Goal: Task Accomplishment & Management: Use online tool/utility

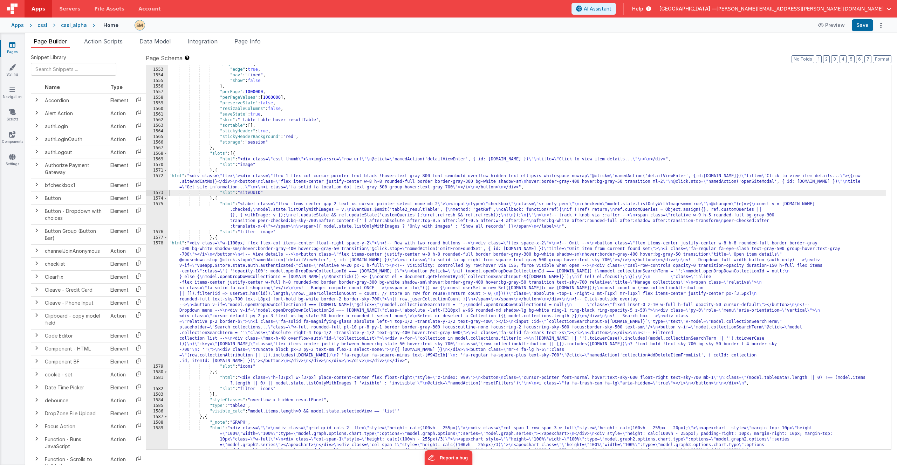
scroll to position [408, 0]
click at [340, 123] on div ""pagination" : { "edge" : true , "nav" : "fixed" , "show" : false } , "perPage"…" at bounding box center [527, 289] width 718 height 457
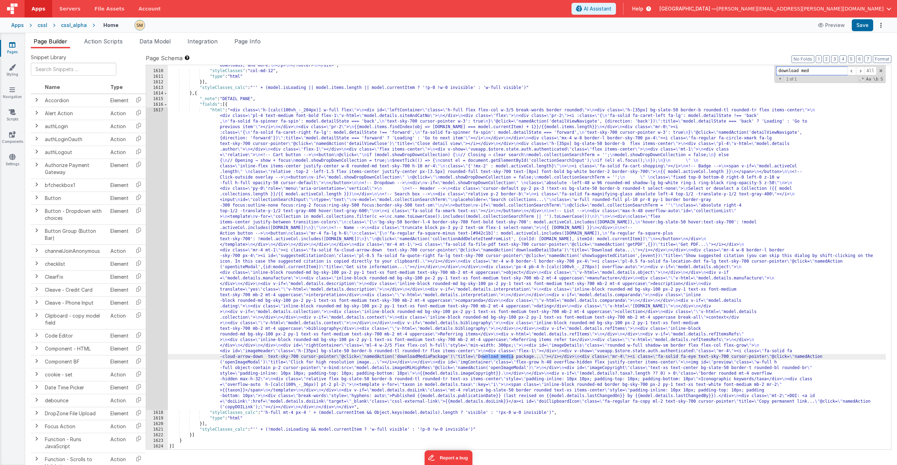
scroll to position [1399, 0]
type input "download med"
click at [259, 355] on div ""html" : "<div class= \" container mx-auto px-4 py-10 flex flex-col \" style= \…" at bounding box center [527, 170] width 718 height 575
click at [161, 292] on div "1617" at bounding box center [157, 259] width 22 height 303
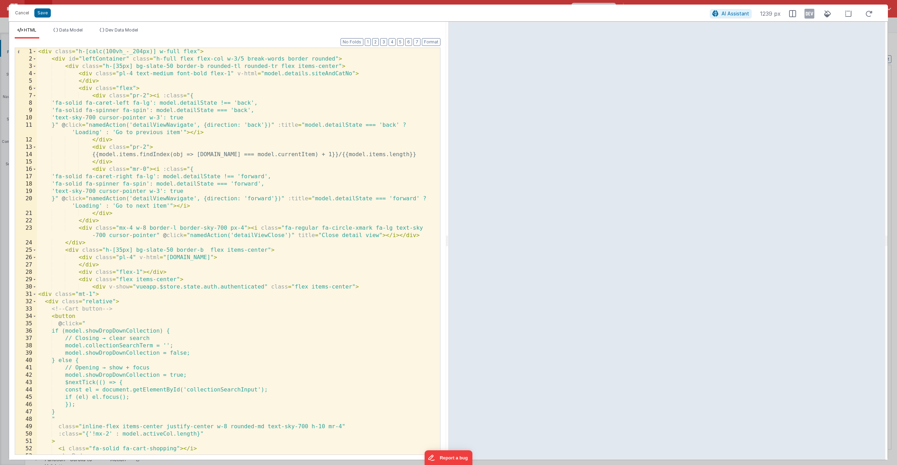
click at [122, 59] on div "< div class = "h-[calc(100vh_-_204px)] w-full flex" > < div id = "leftContainer…" at bounding box center [236, 259] width 398 height 422
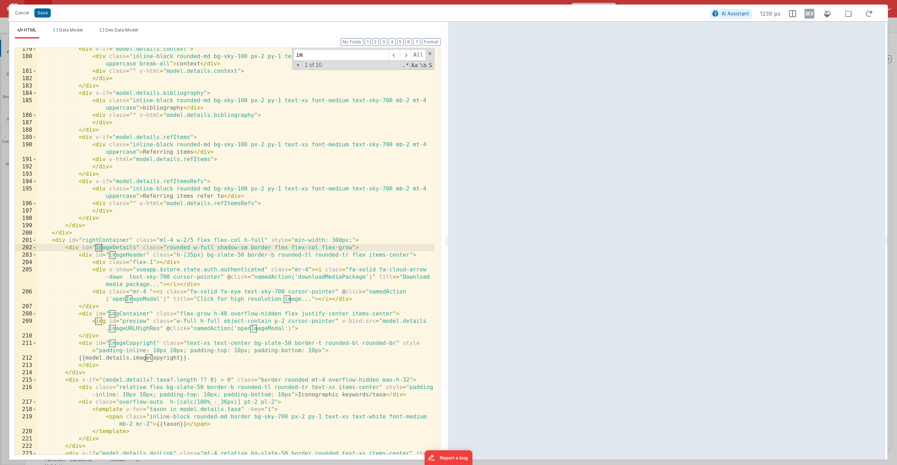
scroll to position [1475, 0]
type input "img"
click at [186, 328] on div "< div v-if = "model.details.context" > < div class = "inline-block rounded-md b…" at bounding box center [236, 260] width 398 height 429
drag, startPoint x: 149, startPoint y: 330, endPoint x: 168, endPoint y: 334, distance: 20.0
click at [136, 332] on div "< div v-if = "model.details.context" > < div class = "inline-block rounded-md b…" at bounding box center [236, 260] width 398 height 429
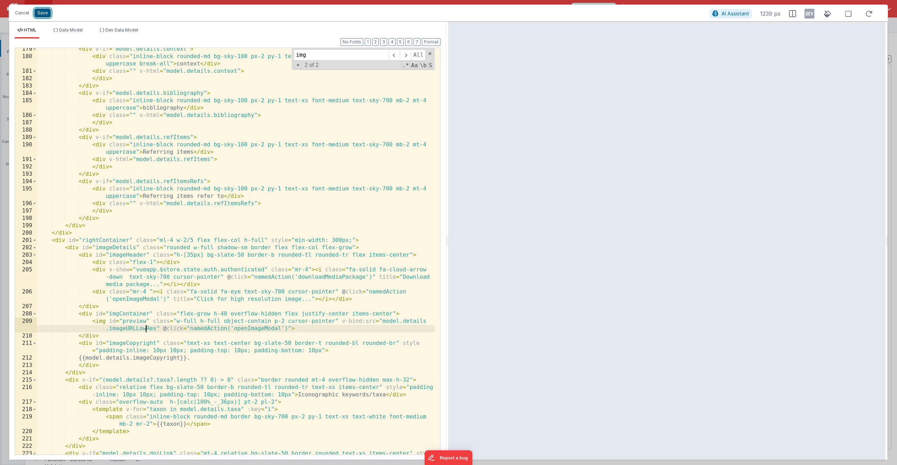
click at [47, 14] on button "Save" at bounding box center [42, 12] width 16 height 9
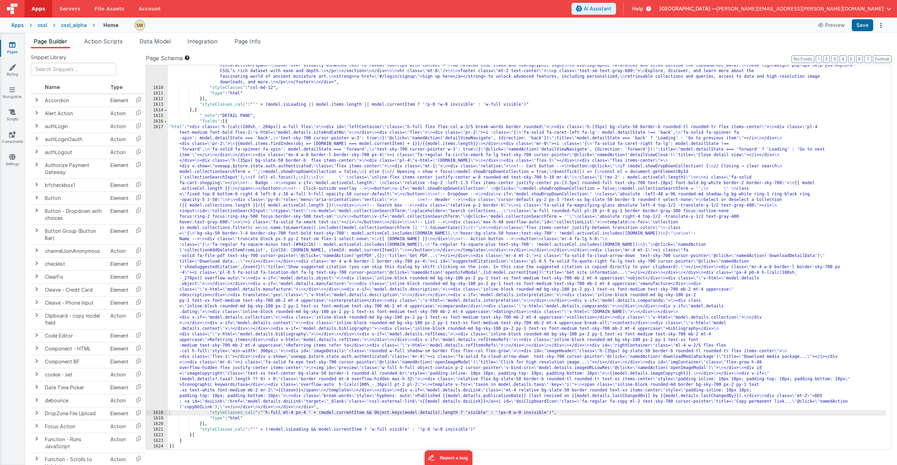
scroll to position [1382, 0]
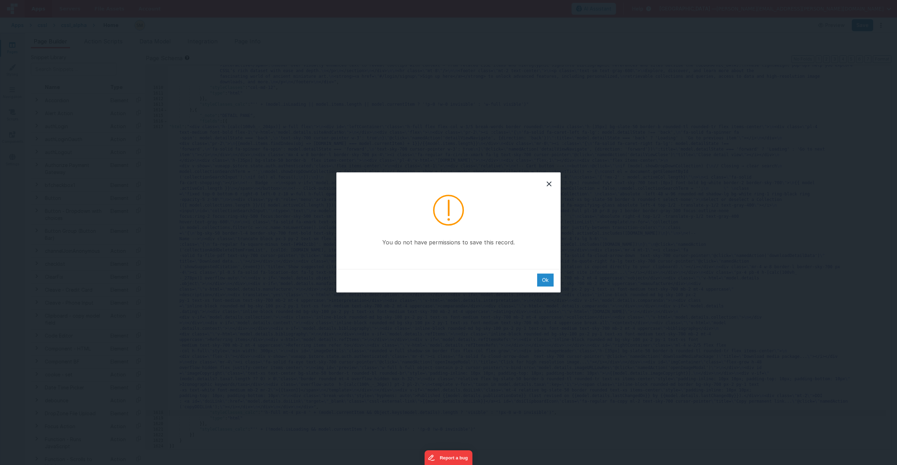
click at [544, 282] on div "Ok" at bounding box center [545, 280] width 16 height 13
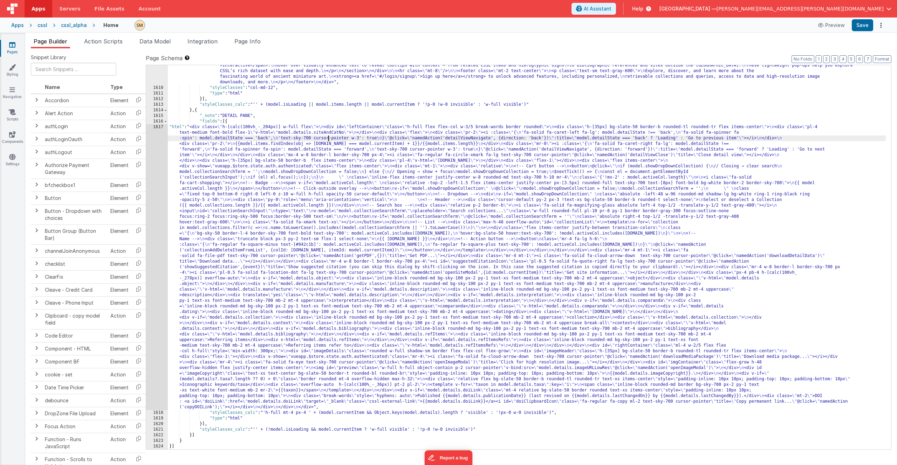
click at [327, 139] on div ""html" : "<div class= \" container mx-auto px-4 py-10 flex flex-col \" style= \…" at bounding box center [527, 187] width 718 height 575
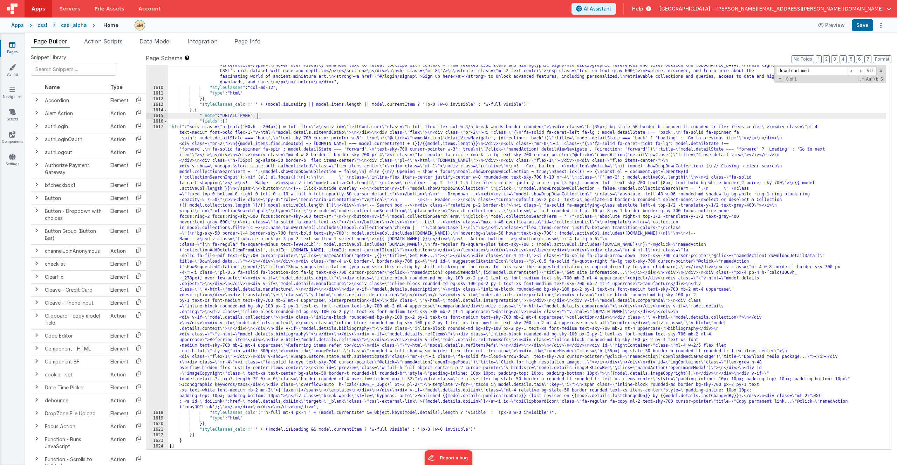
click at [363, 117] on div ""html" : "<div class= \" container mx-auto px-4 py-10 flex flex-col \" style= \…" at bounding box center [527, 187] width 718 height 575
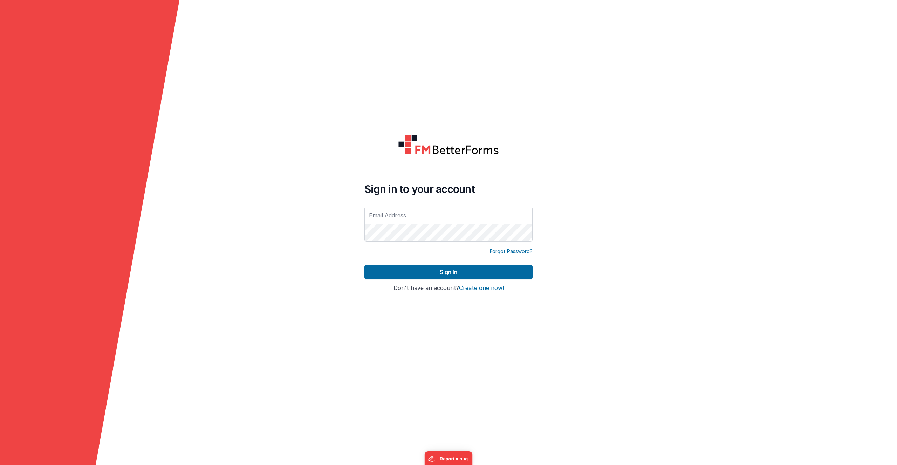
type input "[PERSON_NAME][EMAIL_ADDRESS][PERSON_NAME][DOMAIN_NAME]"
click at [365, 265] on button "Sign In" at bounding box center [449, 272] width 168 height 15
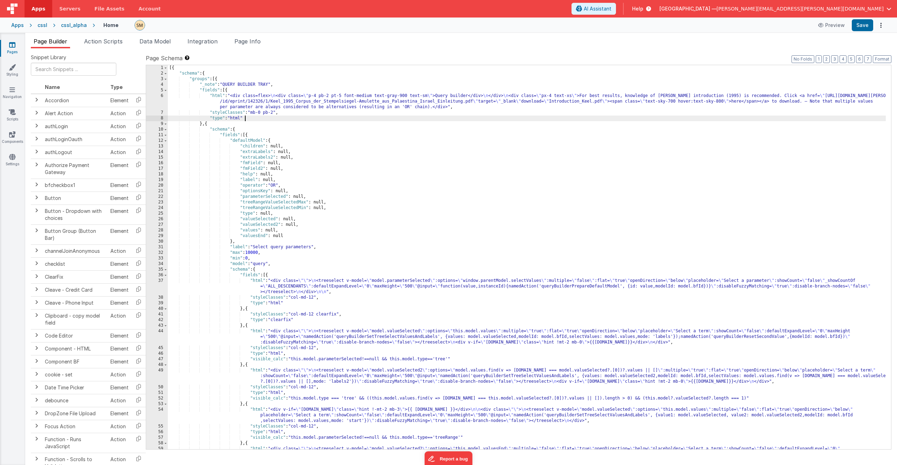
click at [307, 120] on div "[{ "schema" : { "groups" : [{ "_note" : "QUERY BUILDER TRAY" , "fields" : [{ "h…" at bounding box center [527, 268] width 718 height 407
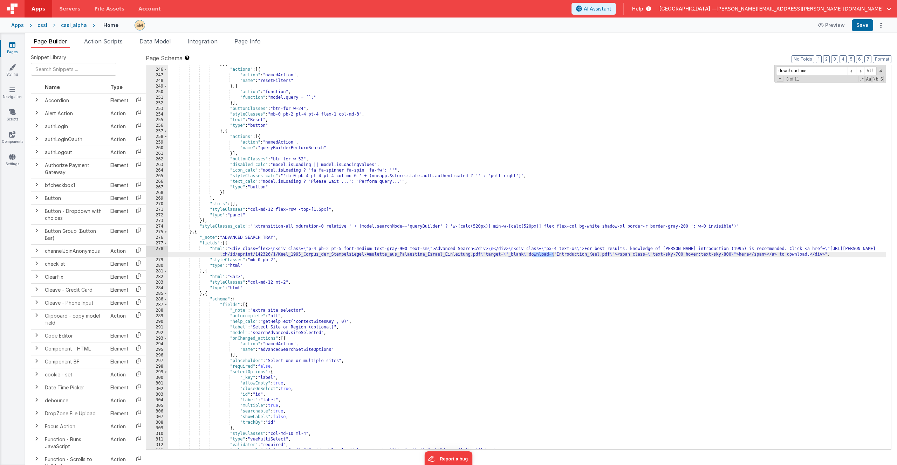
scroll to position [10542, 0]
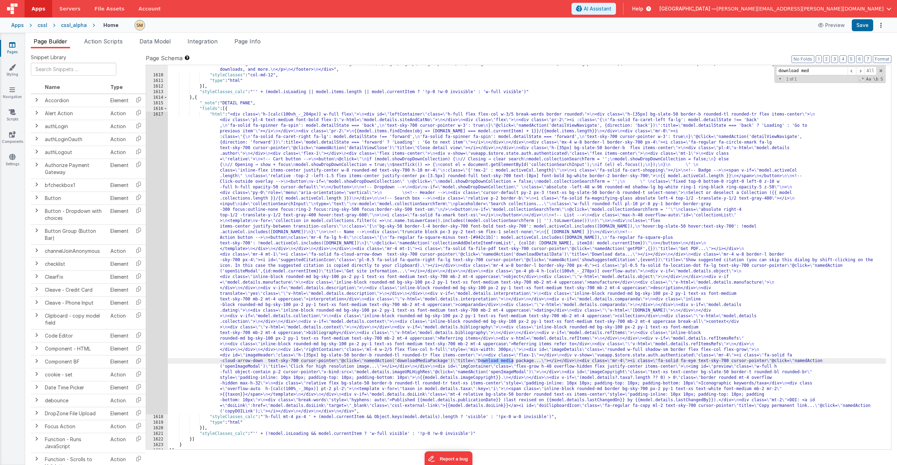
type input "download med"
click at [261, 314] on div ""html" : "<div class= \" container mx-auto px-4 py-10 flex flex-col \" style= \…" at bounding box center [527, 174] width 718 height 575
click at [155, 317] on div "1617" at bounding box center [157, 263] width 22 height 303
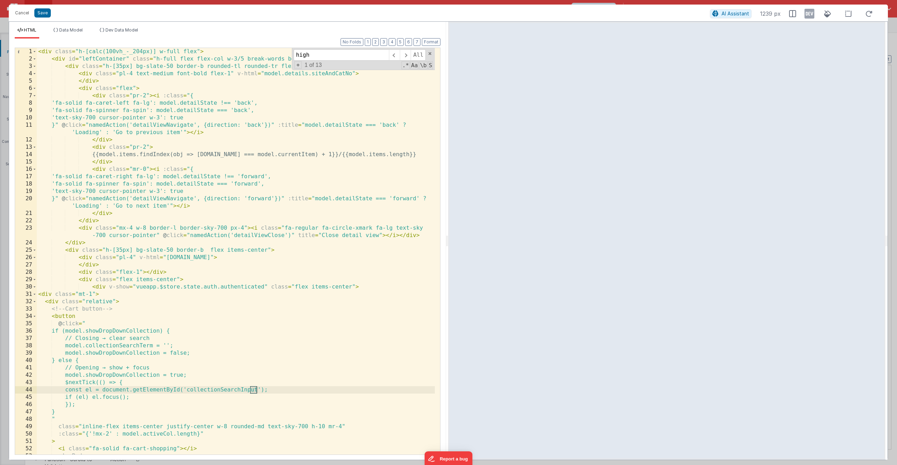
scroll to position [1527, 0]
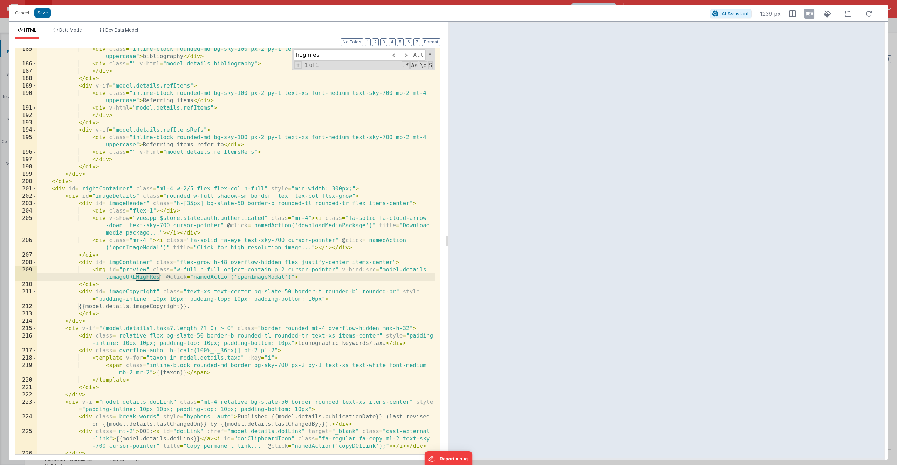
type input "highres"
click at [149, 278] on div "< div class = "inline-block rounded-md bg-sky-100 px-2 py-1 text-xs font-medium…" at bounding box center [236, 260] width 398 height 429
click at [42, 15] on button "Save" at bounding box center [42, 12] width 16 height 9
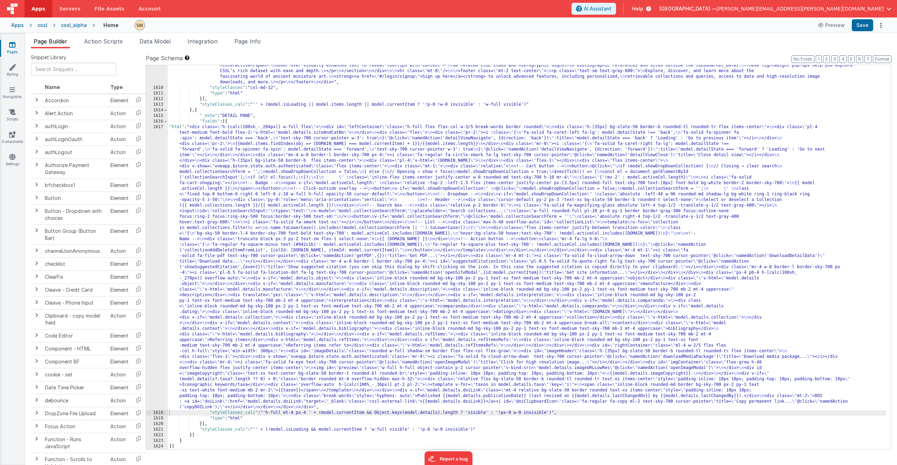
scroll to position [10529, 0]
click at [868, 24] on button "Save" at bounding box center [862, 25] width 21 height 12
click at [252, 135] on div ""html" : "<div class= \" container mx-auto px-4 py-10 flex flex-col \" style= \…" at bounding box center [527, 187] width 718 height 575
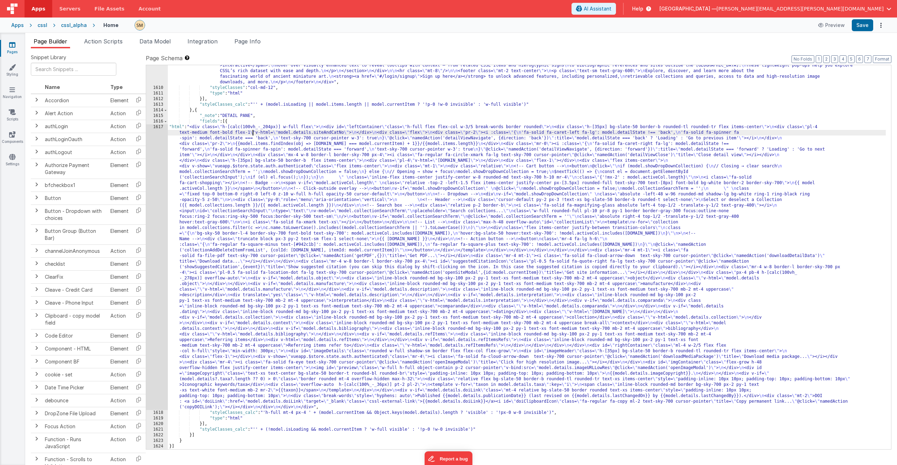
click at [161, 231] on div "1617" at bounding box center [157, 267] width 22 height 286
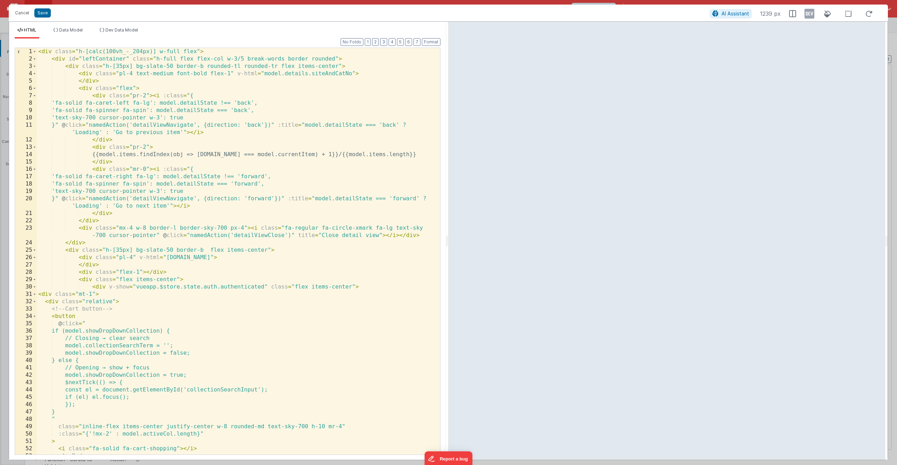
click at [124, 177] on div "< div class = "h-[calc(100vh_-_204px)] w-full flex" > < div id = "leftContainer…" at bounding box center [236, 259] width 398 height 422
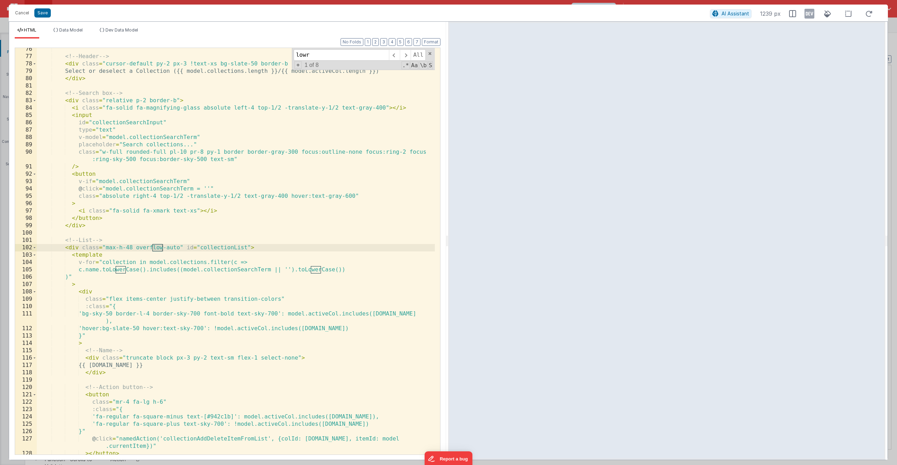
scroll to position [1544, 0]
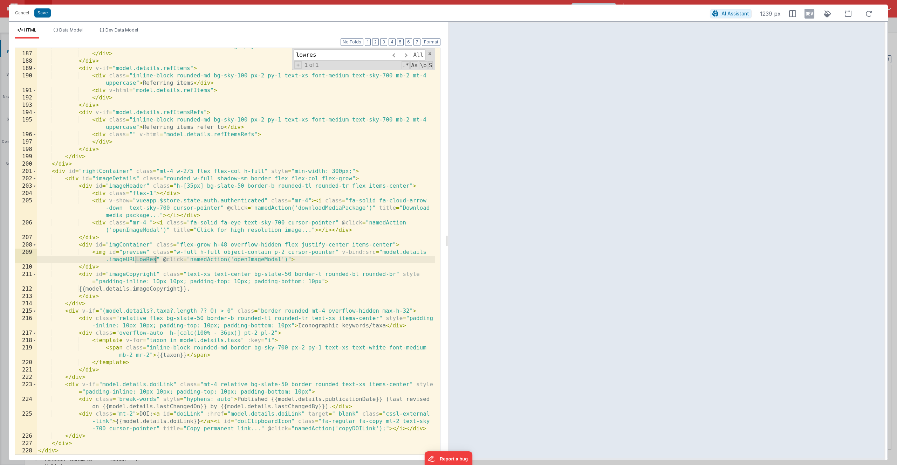
type input "lowres"
click at [141, 260] on div "< div class = "" v-html = "model.details.bibliography" > </ div > </ div > < di…" at bounding box center [236, 254] width 398 height 422
drag, startPoint x: 145, startPoint y: 260, endPoint x: 137, endPoint y: 261, distance: 8.1
click at [137, 261] on div "< div class = "" v-html = "model.details.bibliography" > </ div > </ div > < di…" at bounding box center [236, 254] width 398 height 422
click at [43, 11] on button "Save" at bounding box center [42, 12] width 16 height 9
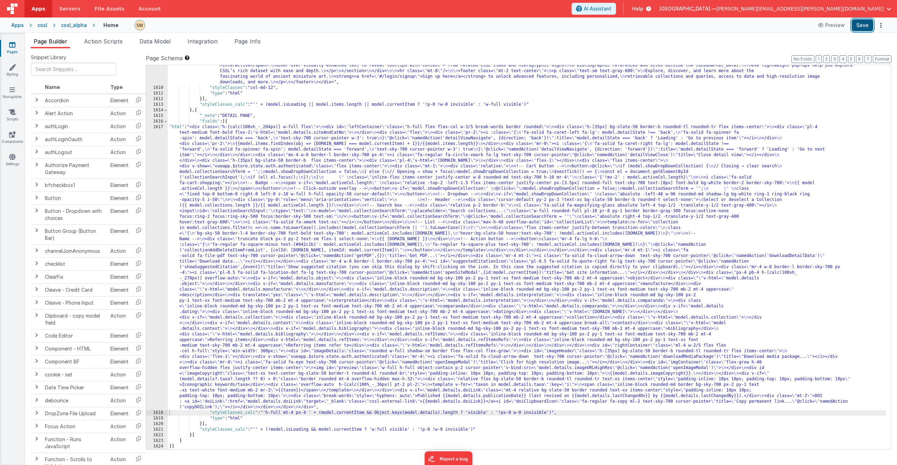
click at [860, 26] on button "Save" at bounding box center [862, 25] width 21 height 12
click at [356, 234] on div ""html" : "<div class= \" container mx-auto px-4 py-10 flex flex-col \" style= \…" at bounding box center [527, 187] width 718 height 575
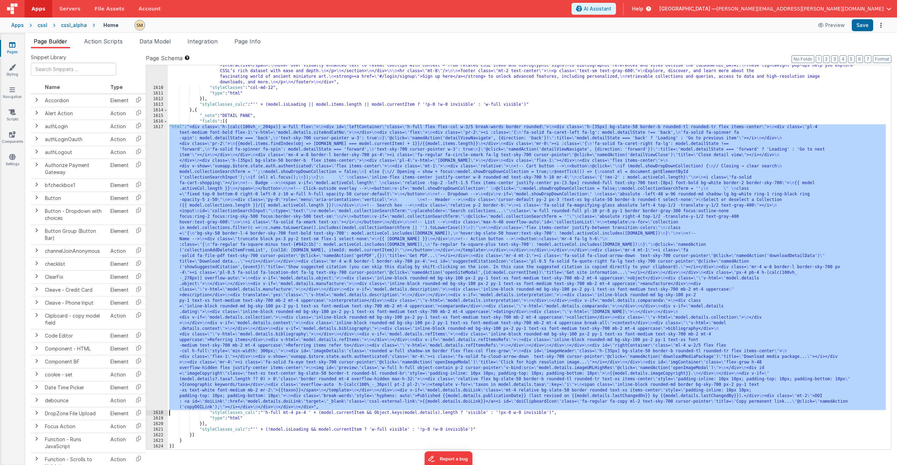
click at [157, 238] on div "1617" at bounding box center [157, 267] width 22 height 286
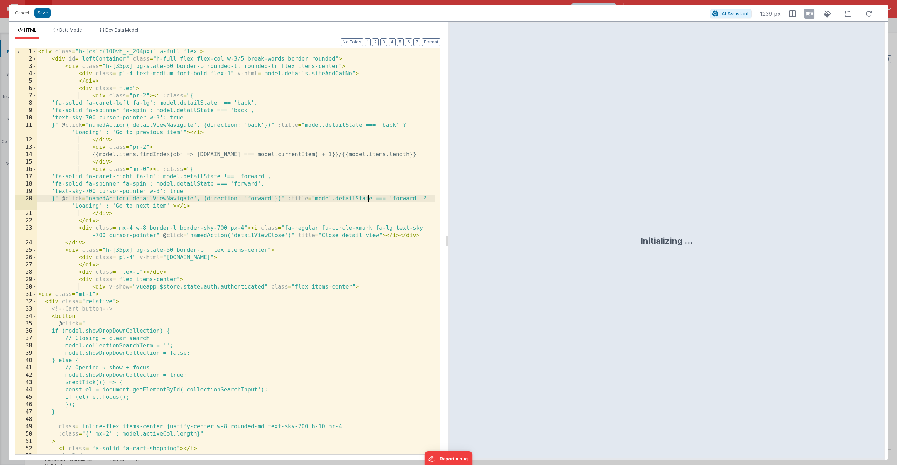
click at [173, 227] on div "< div class = "h-[calc(100vh_-_204px)] w-full flex" > < div id = "leftContainer…" at bounding box center [236, 259] width 398 height 422
click at [176, 247] on div "< div class = "h-[calc(100vh_-_204px)] w-full flex" > < div id = "leftContainer…" at bounding box center [236, 259] width 398 height 422
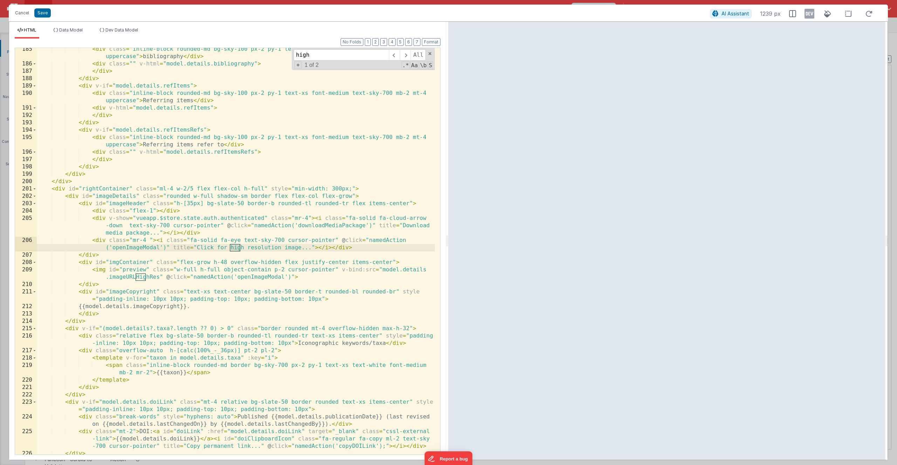
scroll to position [1527, 0]
type input "highres"
click at [102, 284] on div "< div class = "inline-block rounded-md bg-sky-100 px-2 py-1 text-xs font-medium…" at bounding box center [236, 260] width 398 height 429
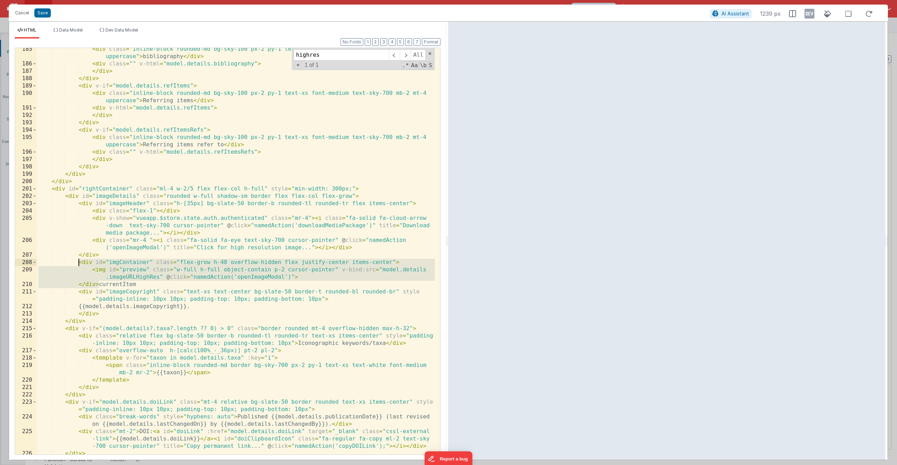
drag, startPoint x: 98, startPoint y: 286, endPoint x: 80, endPoint y: 264, distance: 28.9
click at [80, 264] on div "< div class = "inline-block rounded-md bg-sky-100 px-2 py-1 text-xs font-medium…" at bounding box center [236, 260] width 398 height 429
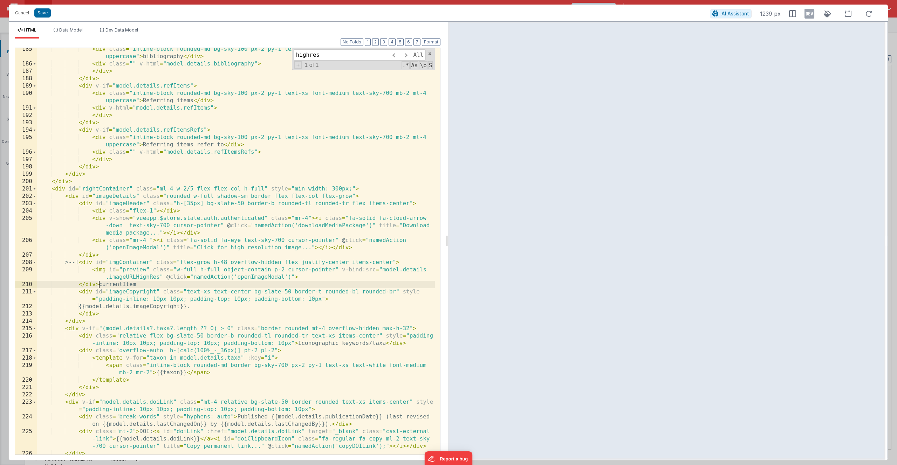
click at [99, 286] on div "< div class = "inline-block rounded-md bg-sky-100 px-2 py-1 text-xs font-medium…" at bounding box center [236, 260] width 398 height 429
click at [77, 264] on div "< div class = "inline-block rounded-md bg-sky-100 px-2 py-1 text-xs font-medium…" at bounding box center [236, 260] width 398 height 429
click at [79, 264] on div "< div class = "inline-block rounded-md bg-sky-100 px-2 py-1 text-xs font-medium…" at bounding box center [236, 260] width 398 height 429
click at [109, 285] on div "< div class = "inline-block rounded-md bg-sky-100 px-2 py-1 text-xs font-medium…" at bounding box center [236, 260] width 398 height 429
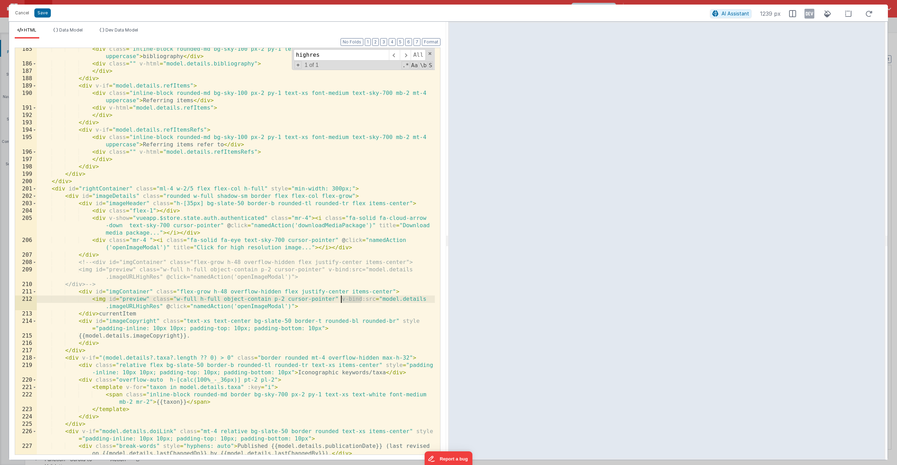
drag, startPoint x: 362, startPoint y: 300, endPoint x: 340, endPoint y: 301, distance: 21.4
click at [340, 301] on div "< div class = "inline-block rounded-md bg-sky-100 px-2 py-1 text-xs font-medium…" at bounding box center [236, 268] width 398 height 444
click at [381, 299] on div "< div class = "inline-block rounded-md bg-sky-100 px-2 py-1 text-xs font-medium…" at bounding box center [236, 268] width 398 height 444
drag, startPoint x: 381, startPoint y: 299, endPoint x: 159, endPoint y: 306, distance: 222.0
click at [159, 306] on div "< div class = "inline-block rounded-md bg-sky-100 px-2 py-1 text-xs font-medium…" at bounding box center [236, 268] width 398 height 444
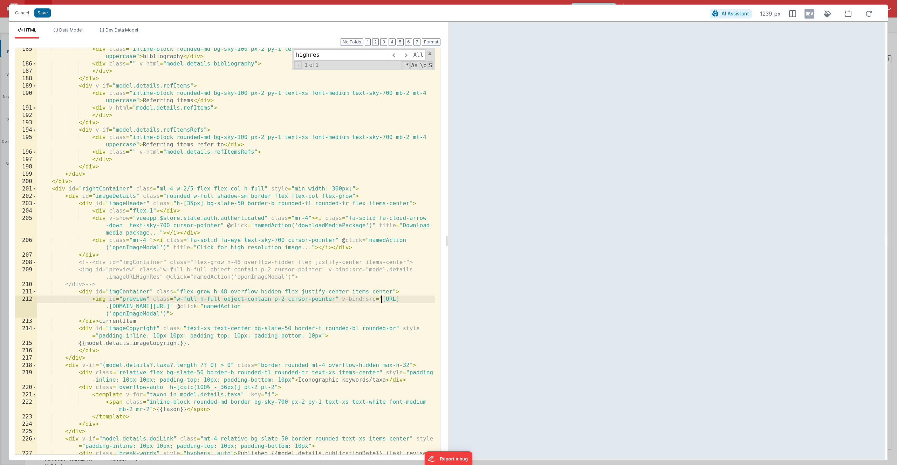
click at [381, 299] on div "< div class = "inline-block rounded-md bg-sky-100 px-2 py-1 text-xs font-medium…" at bounding box center [236, 264] width 398 height 436
click at [325, 307] on div "< div class = "inline-block rounded-md bg-sky-100 px-2 py-1 text-xs font-medium…" at bounding box center [236, 264] width 398 height 436
click at [131, 321] on div "< div class = "inline-block rounded-md bg-sky-100 px-2 py-1 text-xs font-medium…" at bounding box center [236, 264] width 398 height 436
click at [190, 307] on div "< div class = "inline-block rounded-md bg-sky-100 px-2 py-1 text-xs font-medium…" at bounding box center [236, 264] width 398 height 436
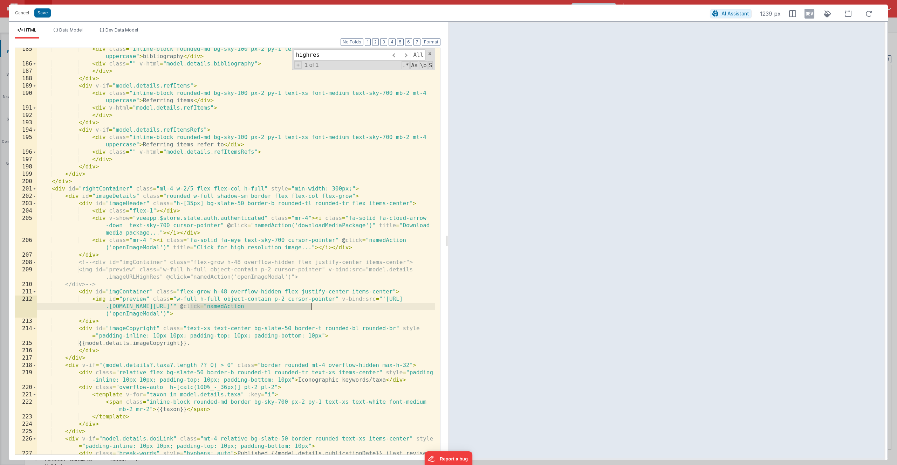
click at [311, 307] on div "< div class = "inline-block rounded-md bg-sky-100 px-2 py-1 text-xs font-medium…" at bounding box center [236, 264] width 398 height 436
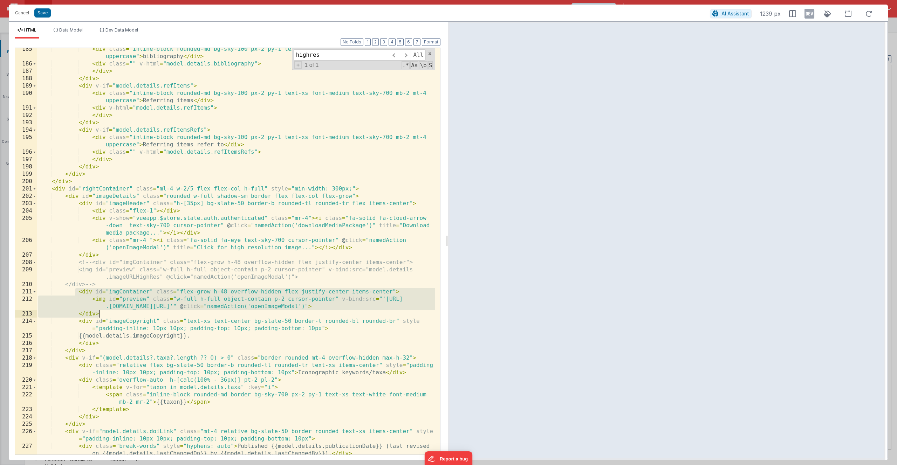
drag, startPoint x: 76, startPoint y: 293, endPoint x: 101, endPoint y: 315, distance: 33.5
click at [101, 315] on div "< div class = "inline-block rounded-md bg-sky-100 px-2 py-1 text-xs font-medium…" at bounding box center [236, 268] width 398 height 444
click at [39, 13] on button "Save" at bounding box center [42, 12] width 16 height 9
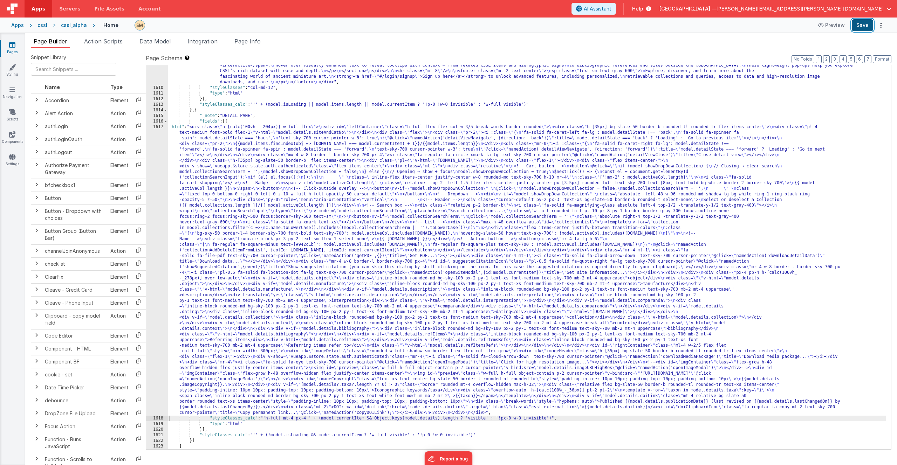
click at [862, 25] on button "Save" at bounding box center [862, 25] width 21 height 12
